Goal: Transaction & Acquisition: Purchase product/service

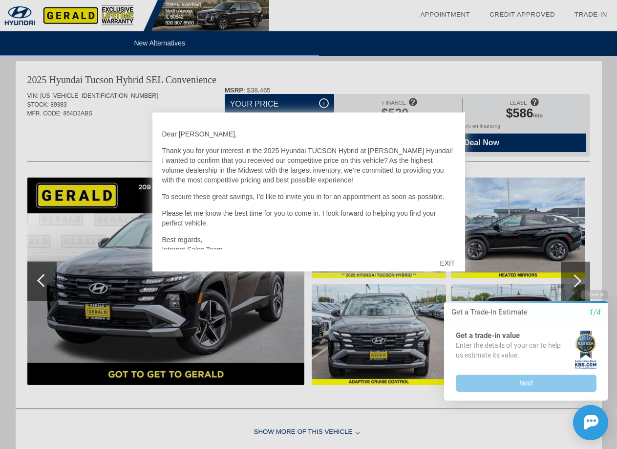
click at [442, 257] on div "EXIT" at bounding box center [447, 262] width 35 height 29
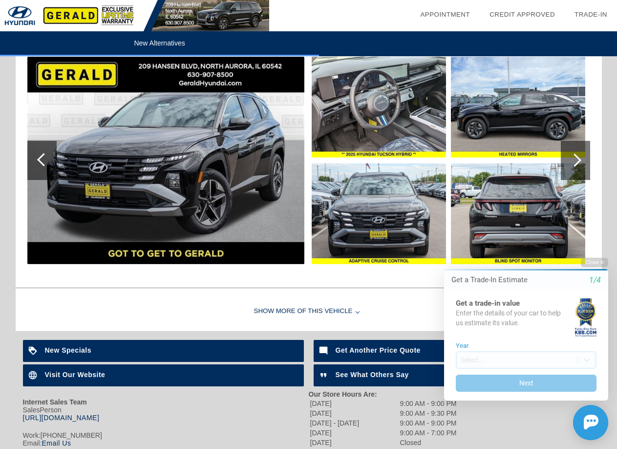
scroll to position [1184, 0]
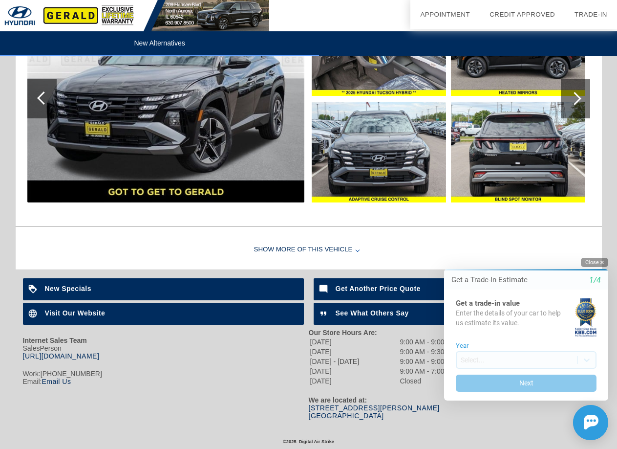
click at [586, 262] on button "Close" at bounding box center [594, 262] width 27 height 9
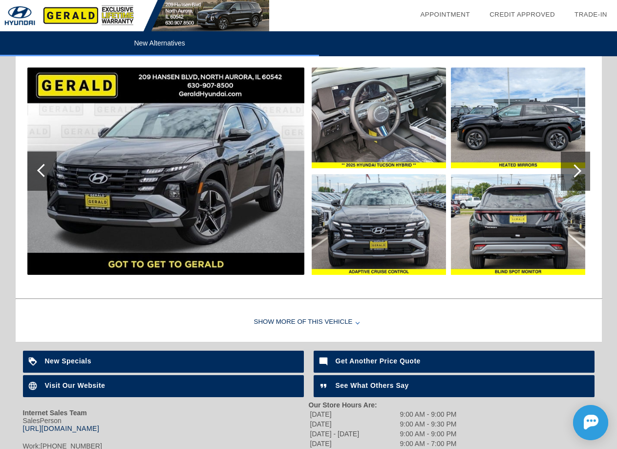
scroll to position [1037, 0]
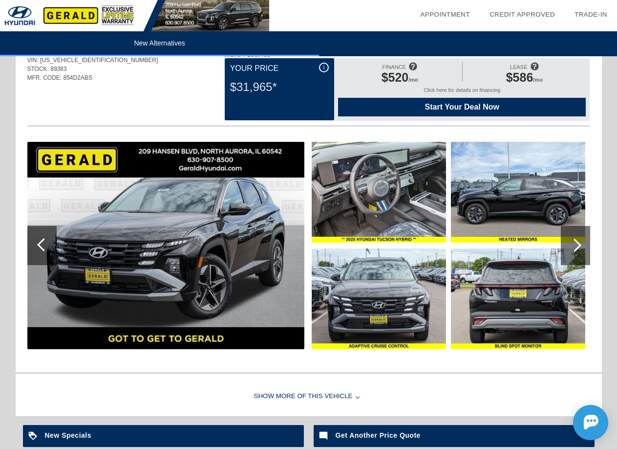
click at [326, 396] on div "Show More of this Vehicle" at bounding box center [309, 396] width 587 height 39
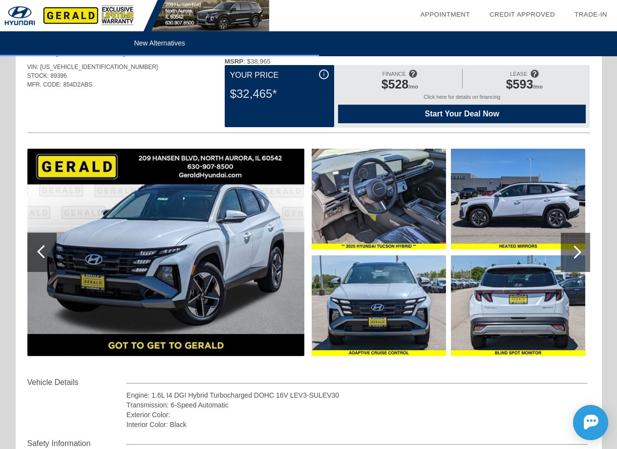
scroll to position [49, 0]
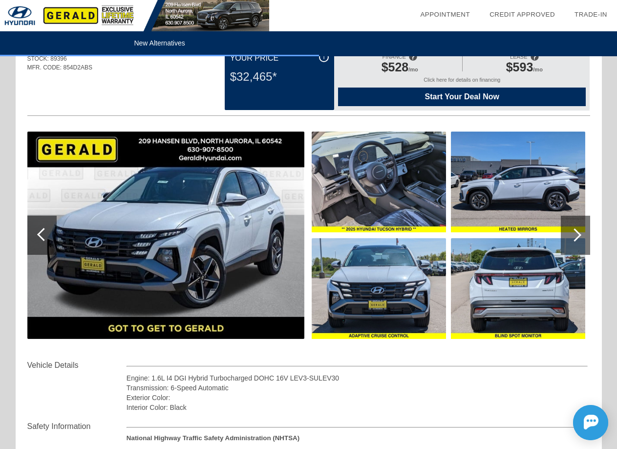
click at [588, 229] on div at bounding box center [575, 235] width 29 height 39
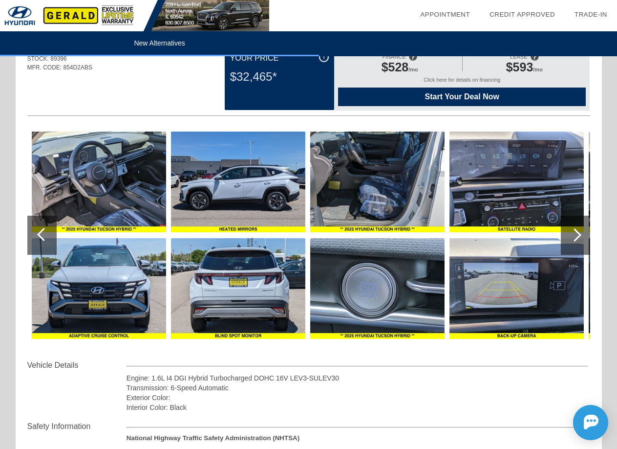
scroll to position [0, 0]
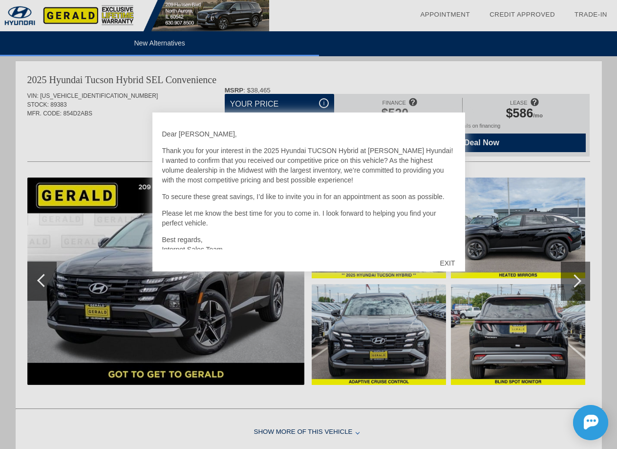
scroll to position [22, 0]
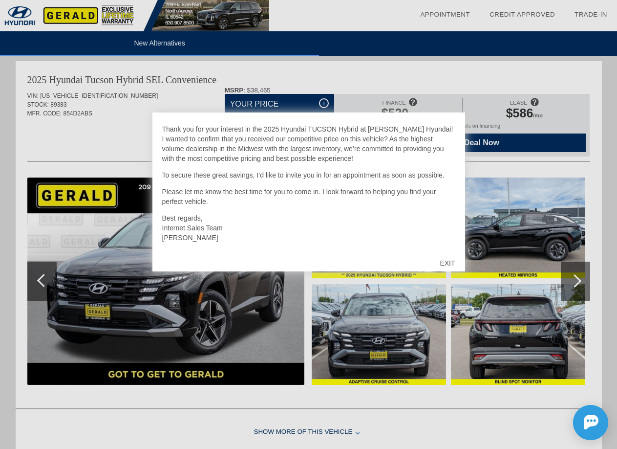
click at [441, 258] on div "EXIT" at bounding box center [447, 262] width 35 height 29
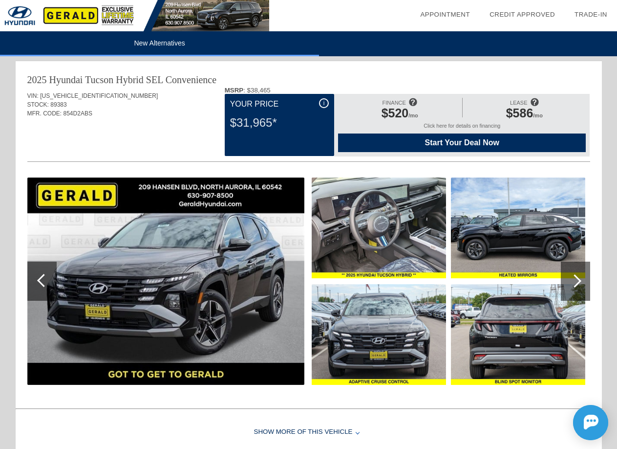
click at [572, 269] on div at bounding box center [575, 281] width 29 height 39
